Goal: Information Seeking & Learning: Learn about a topic

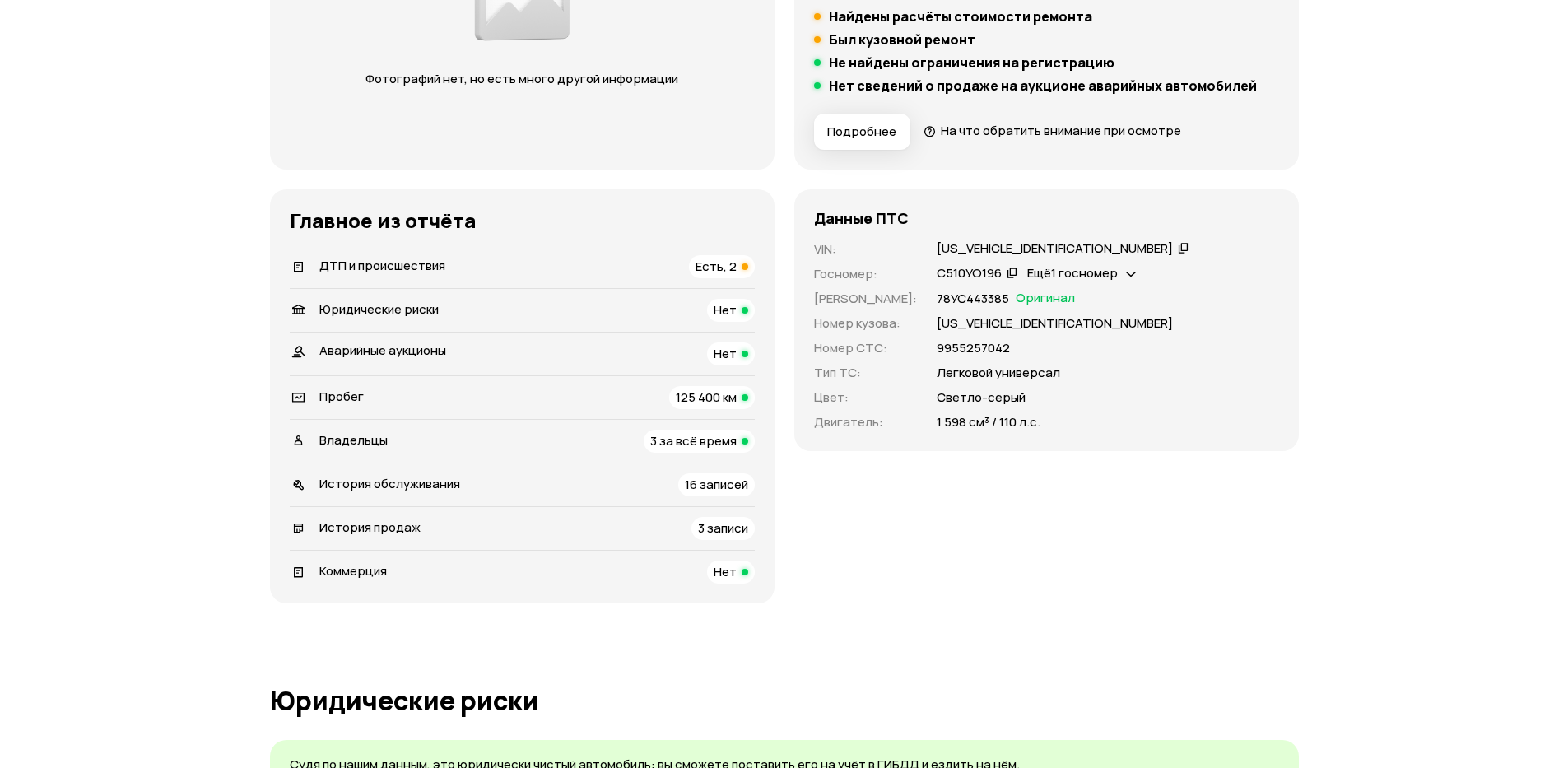
scroll to position [396, 0]
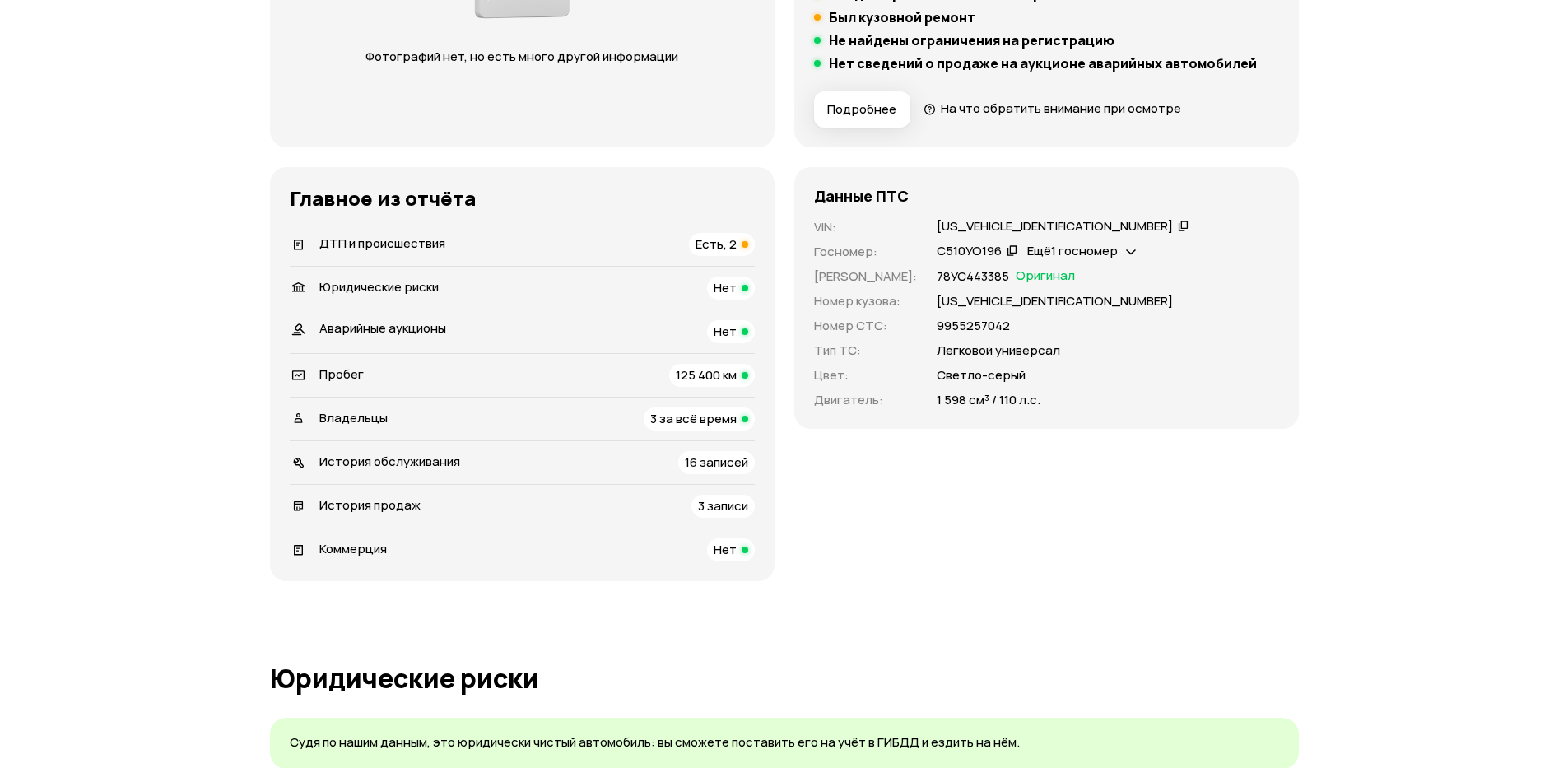
click at [717, 251] on span "Есть, 2" at bounding box center [716, 244] width 41 height 18
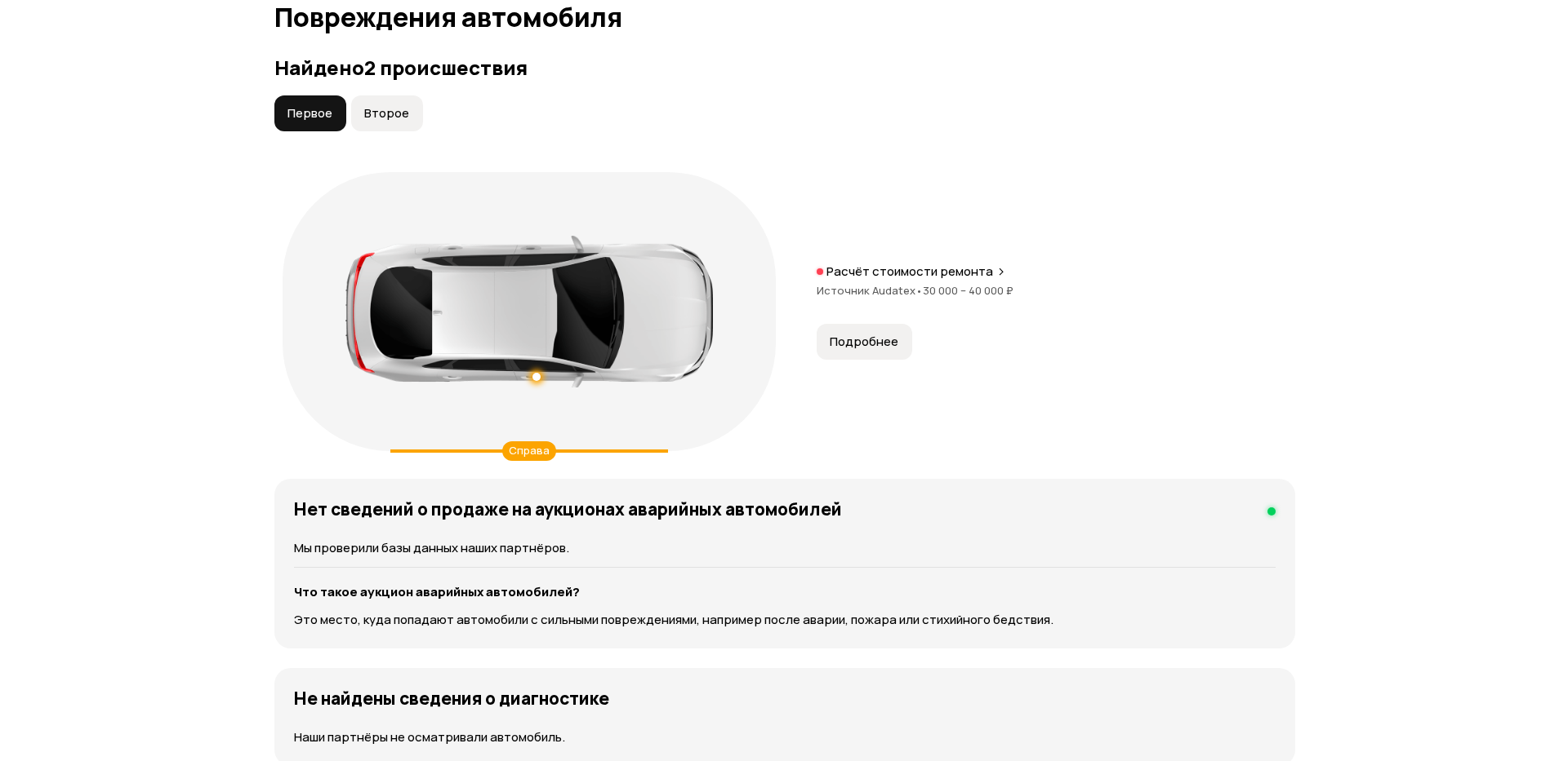
scroll to position [1691, 0]
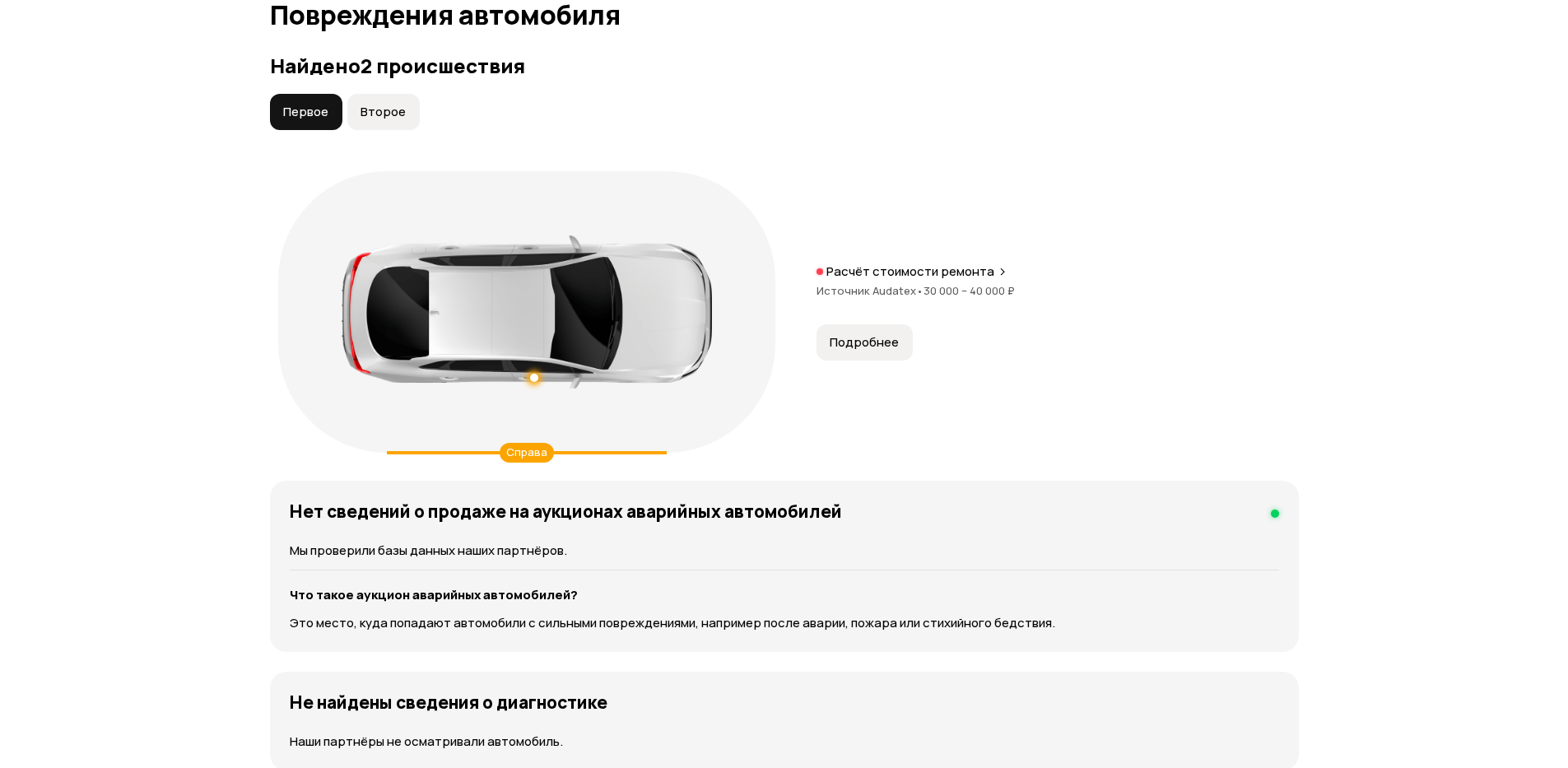
click at [386, 118] on span "Второе" at bounding box center [383, 112] width 45 height 17
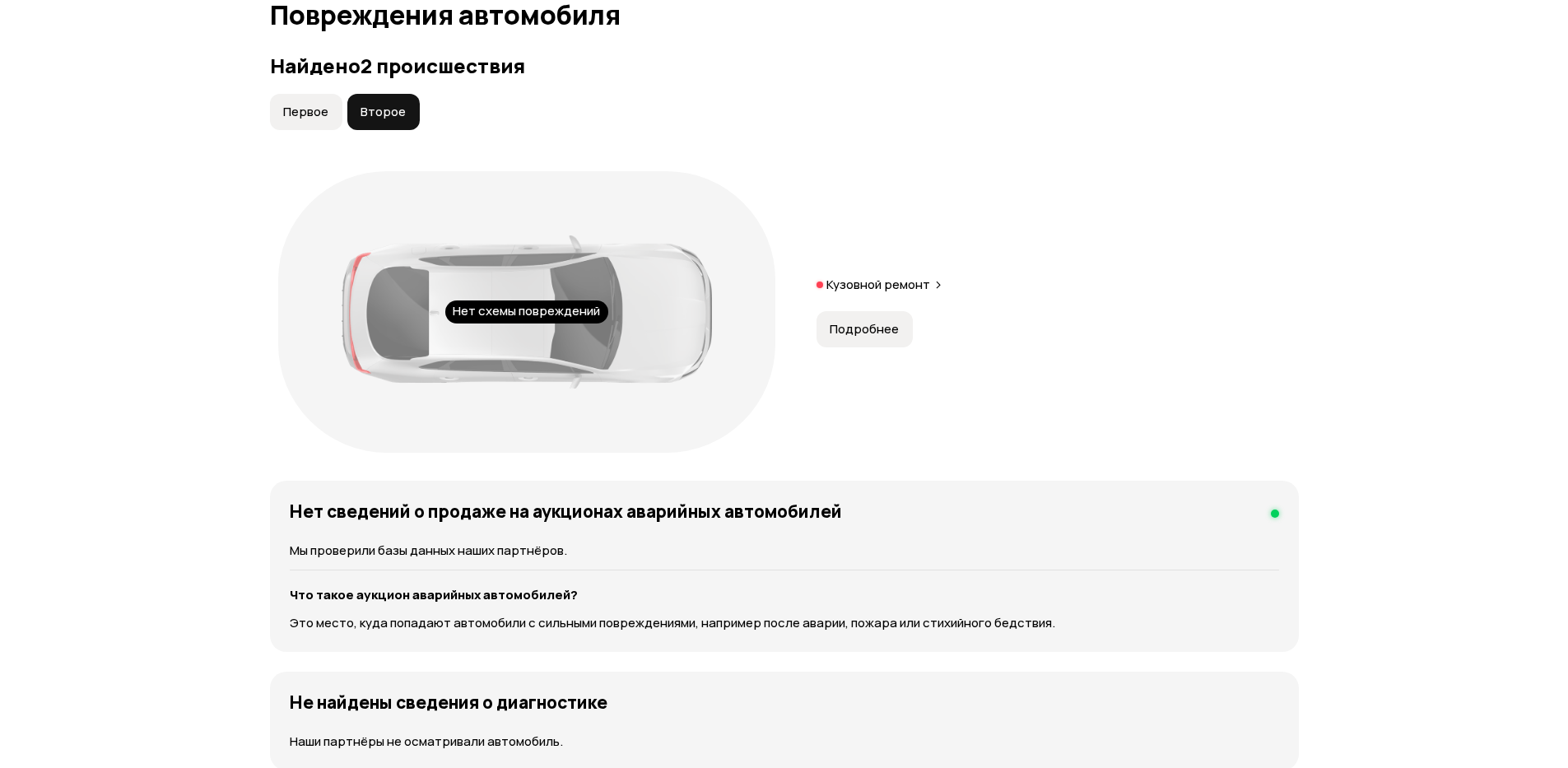
click at [863, 293] on p "Кузовной ремонт" at bounding box center [878, 285] width 104 height 17
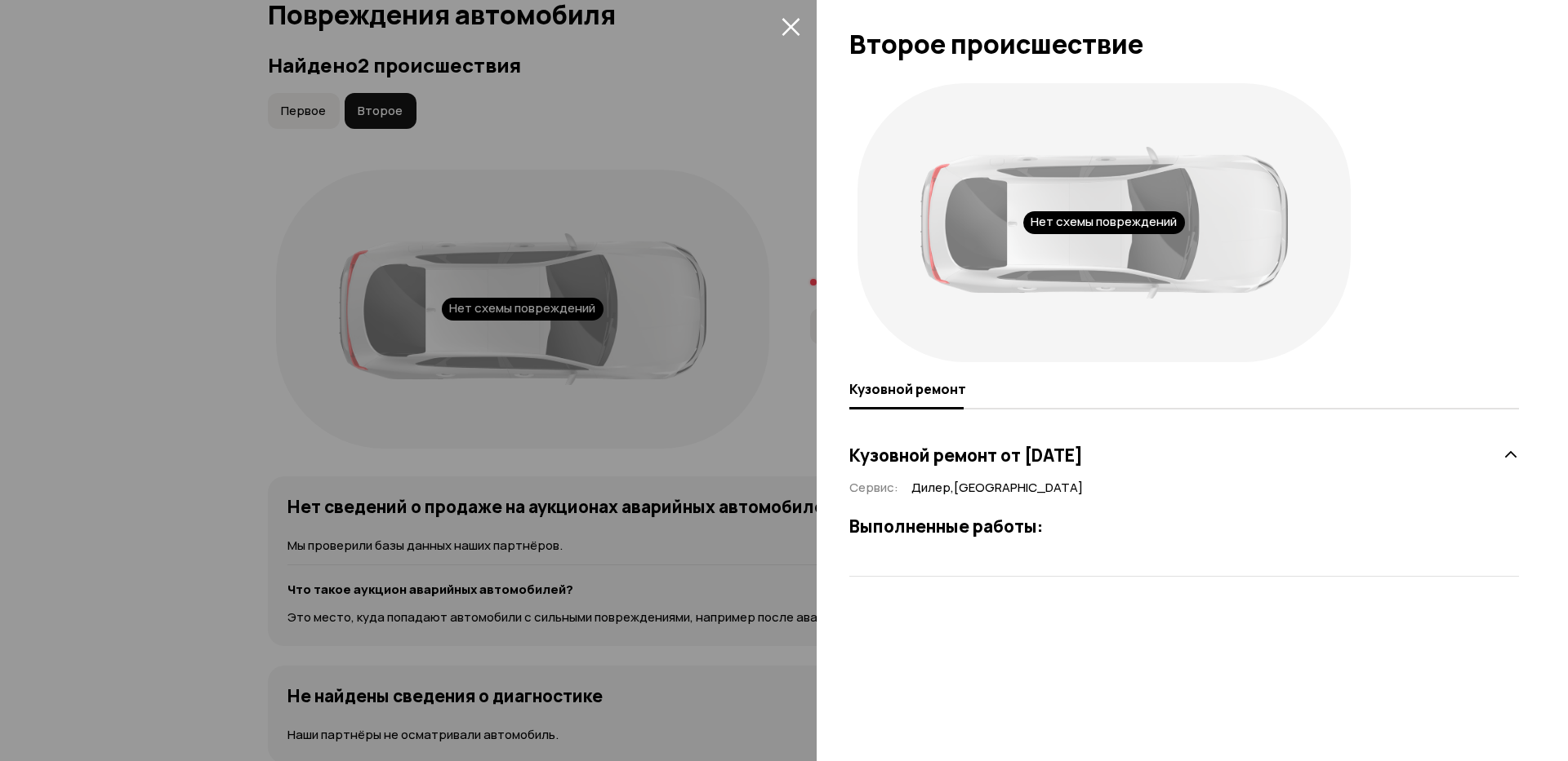
click at [995, 554] on div "Кузовной ремонт от [DATE] Сервис : [GEOGRAPHIC_DATA] , [GEOGRAPHIC_DATA] Выполн…" at bounding box center [1183, 498] width 670 height 158
click at [680, 319] on div at bounding box center [784, 380] width 1568 height 761
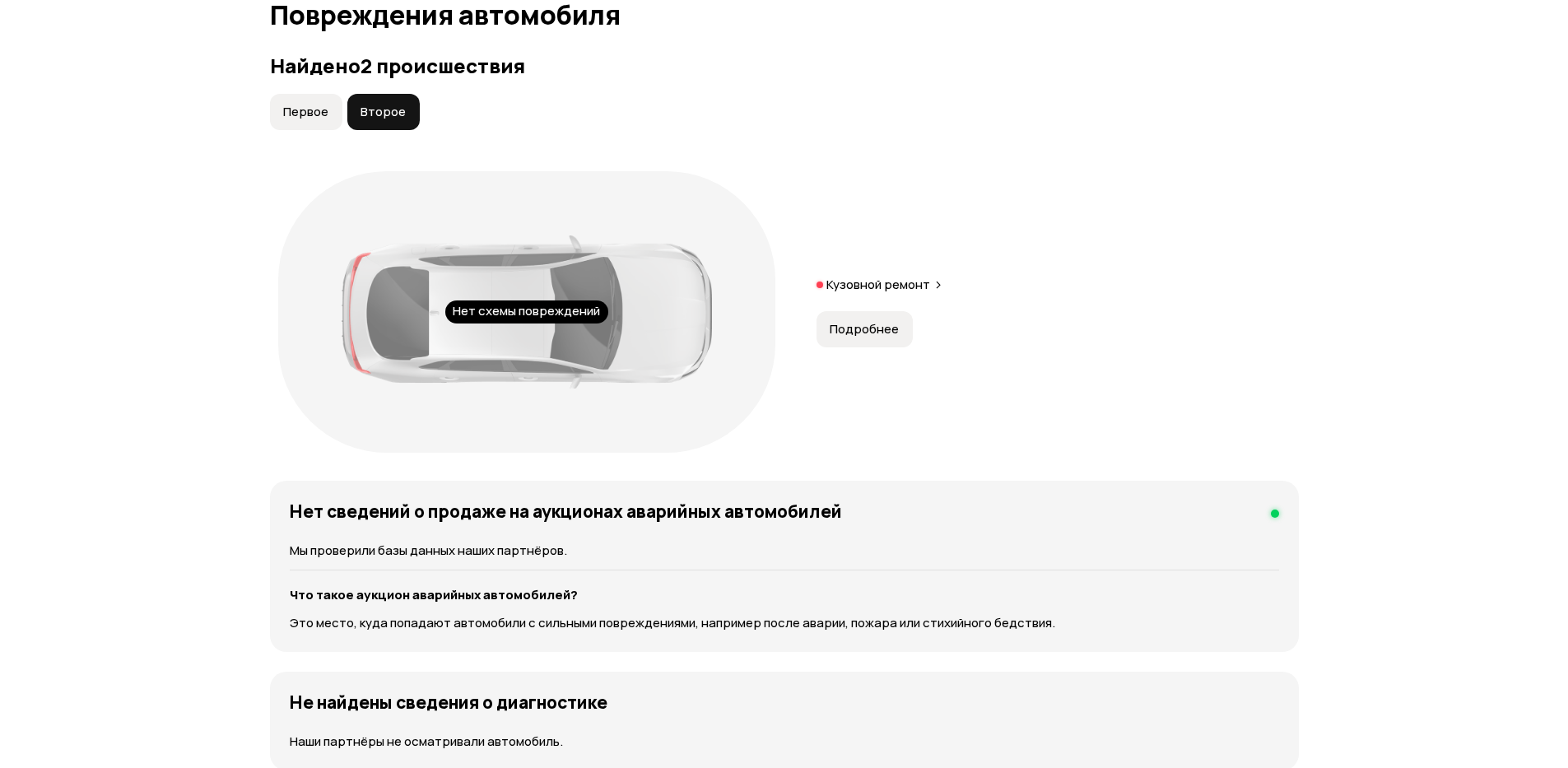
click at [331, 122] on button "Первое" at bounding box center [307, 111] width 72 height 36
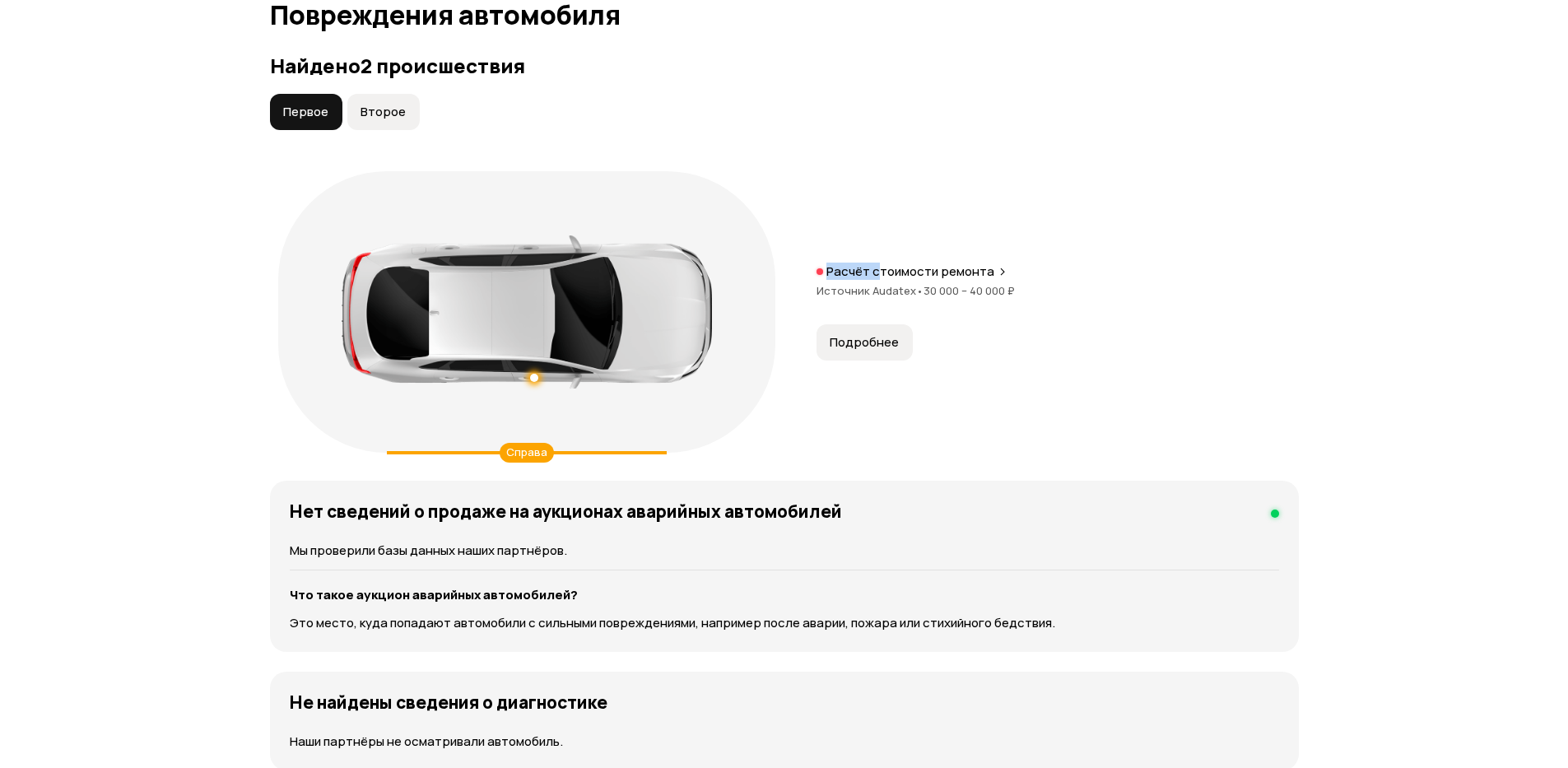
click at [878, 267] on div "Справа Расчёт стоимости ремонта Источник Audatex • 30 000 – 40 000 ₽ Подробнее" at bounding box center [784, 312] width 1029 height 298
click at [880, 274] on p "Расчёт стоимости ремонта" at bounding box center [909, 271] width 168 height 17
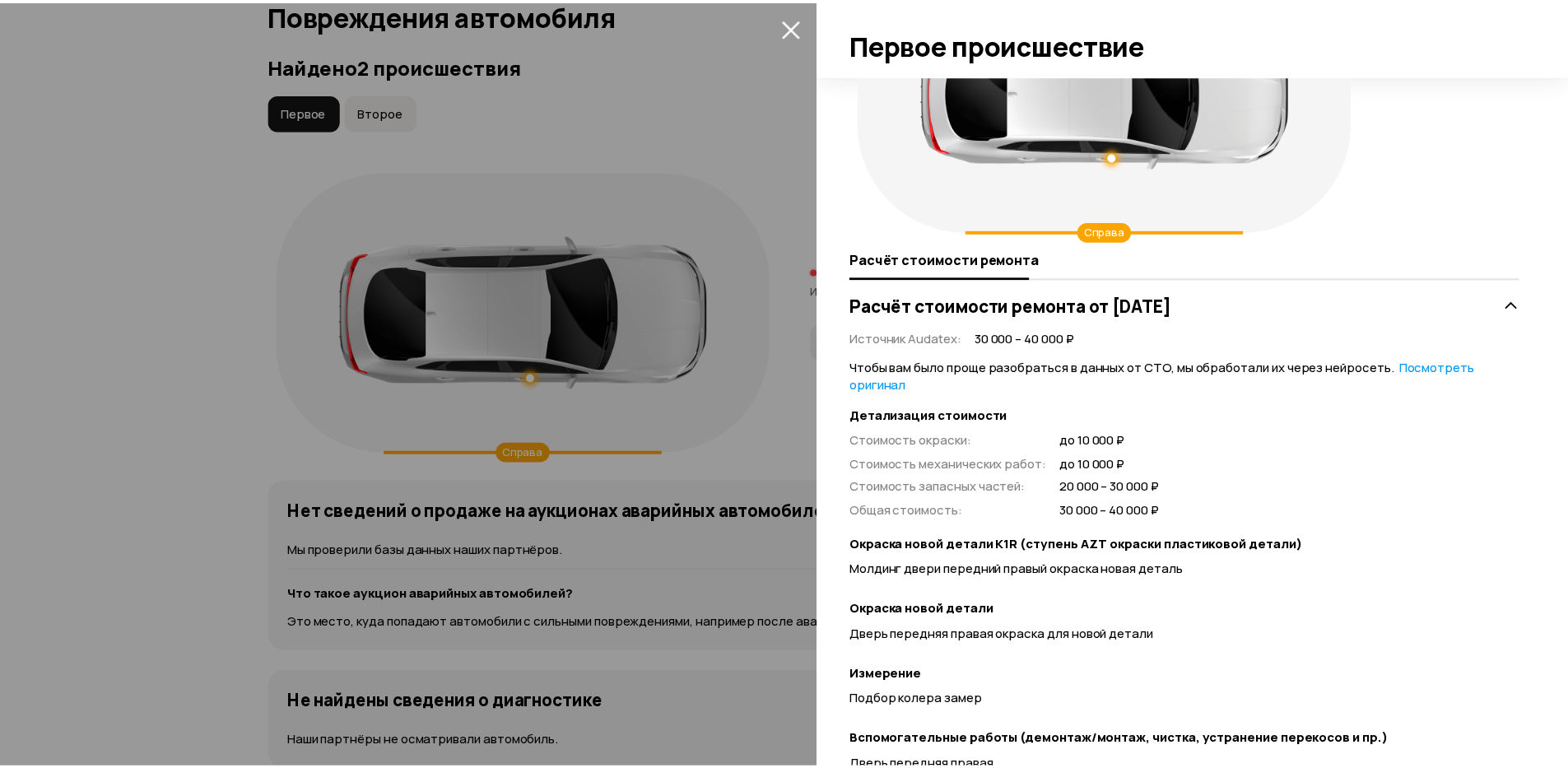
scroll to position [311, 0]
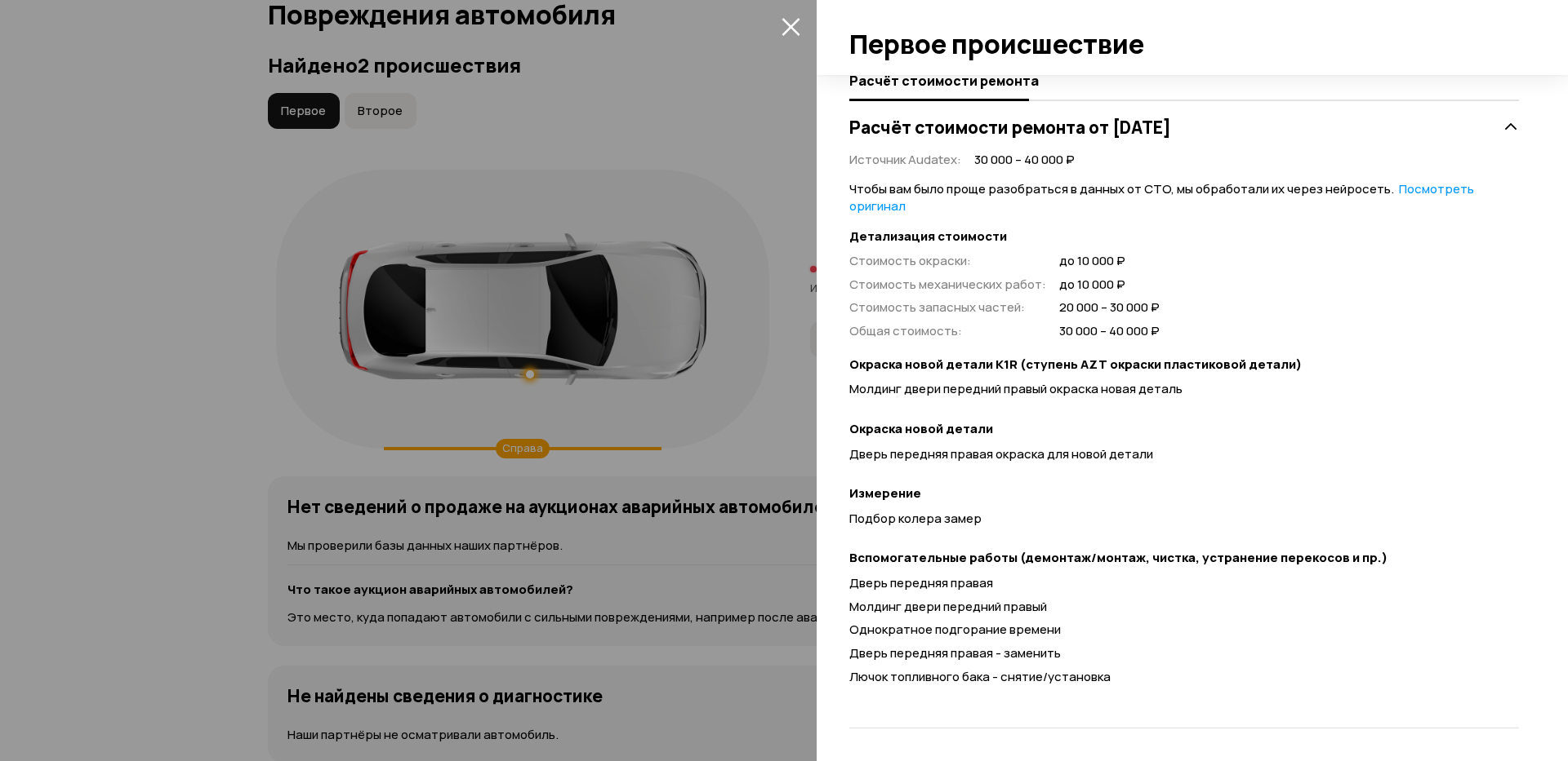
click at [782, 519] on div at bounding box center [784, 380] width 1568 height 761
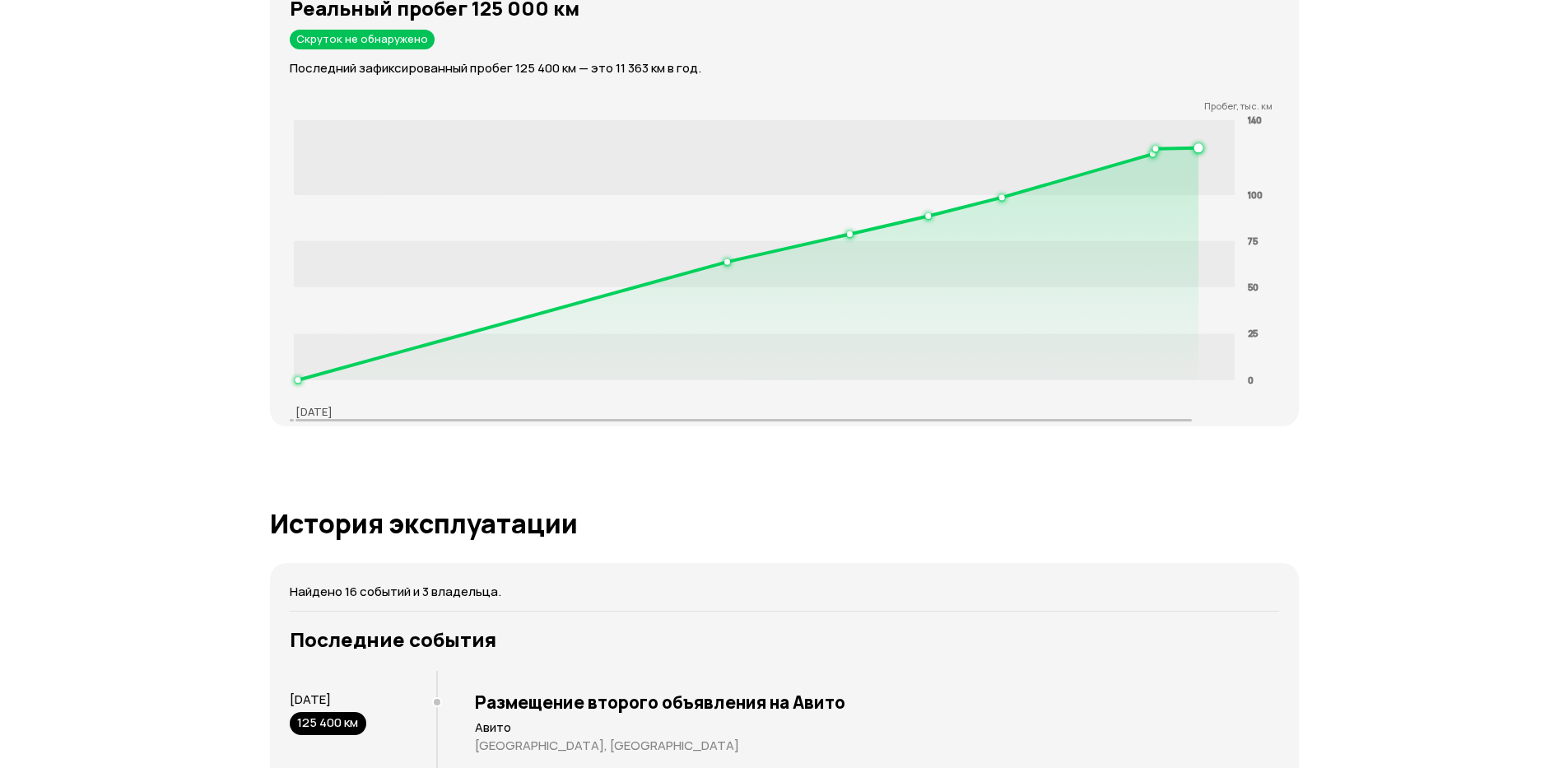
scroll to position [2793, 0]
